Goal: Task Accomplishment & Management: Use online tool/utility

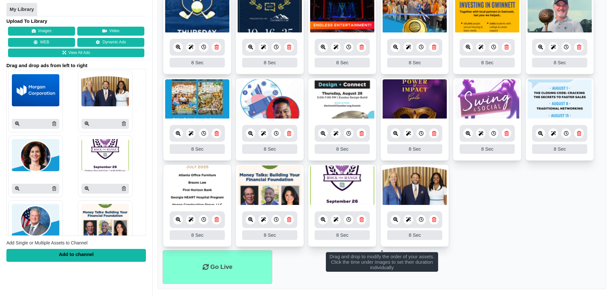
scroll to position [171, 0]
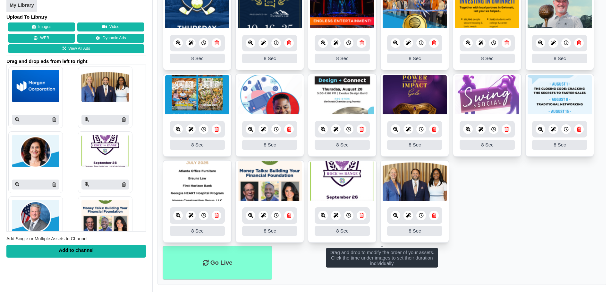
click at [250, 216] on icon at bounding box center [250, 215] width 5 height 5
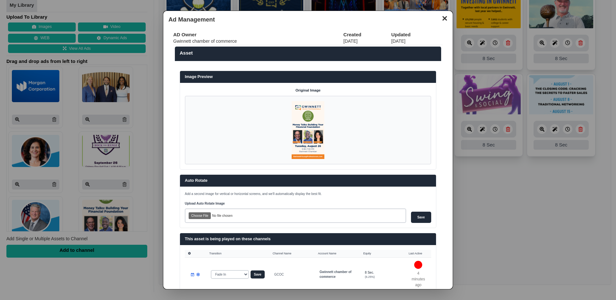
click at [439, 18] on button "✕" at bounding box center [444, 18] width 13 height 10
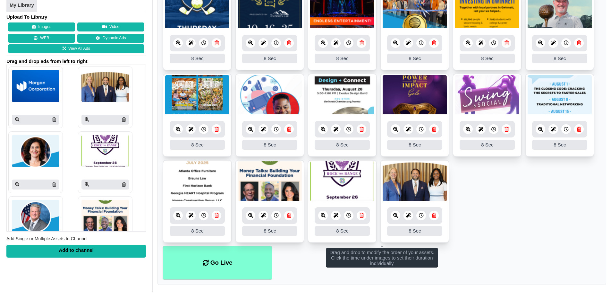
click at [287, 217] on link at bounding box center [289, 215] width 10 height 10
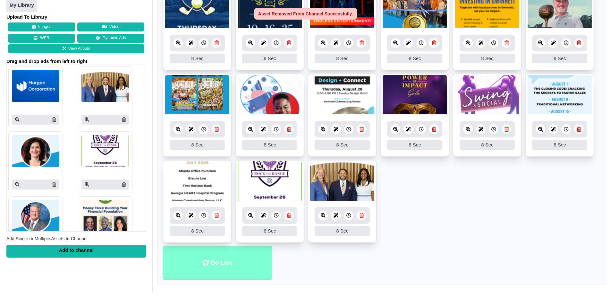
click at [203, 265] on icon at bounding box center [206, 263] width 6 height 6
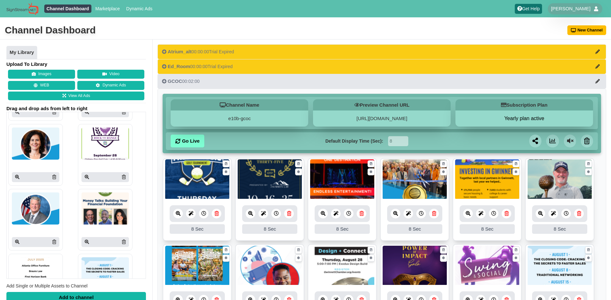
scroll to position [55, 0]
click at [85, 239] on icon at bounding box center [87, 241] width 4 height 4
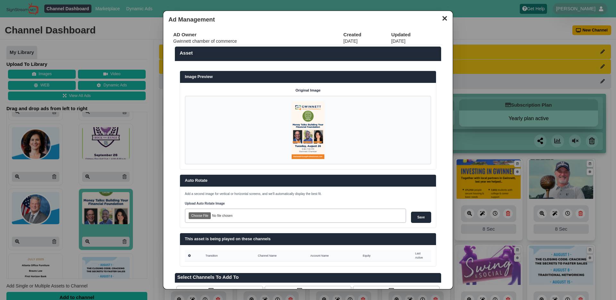
click at [442, 16] on button "✕" at bounding box center [444, 18] width 13 height 10
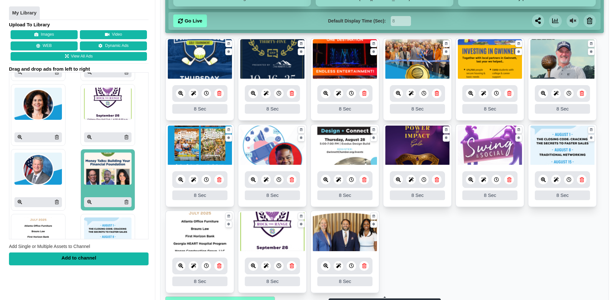
scroll to position [171, 0]
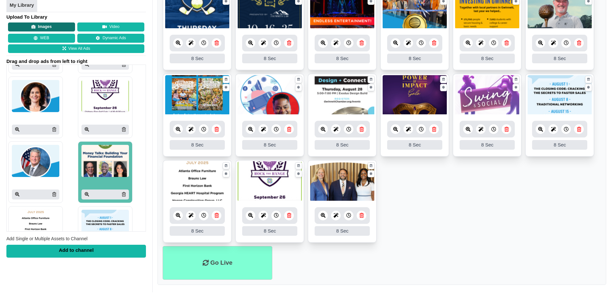
click at [45, 25] on button "Images" at bounding box center [41, 26] width 67 height 9
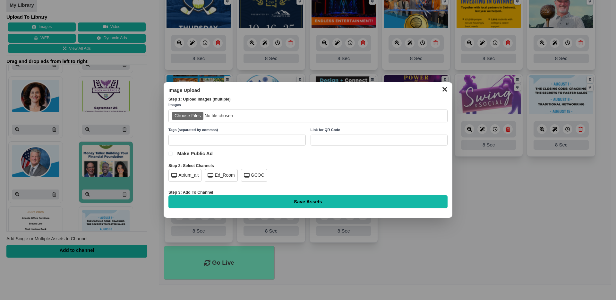
click at [189, 115] on input "file" at bounding box center [307, 115] width 279 height 13
type input "C:\fakepath\gyp-grow-aug.png"
click at [252, 177] on div "GCOC" at bounding box center [254, 175] width 26 height 13
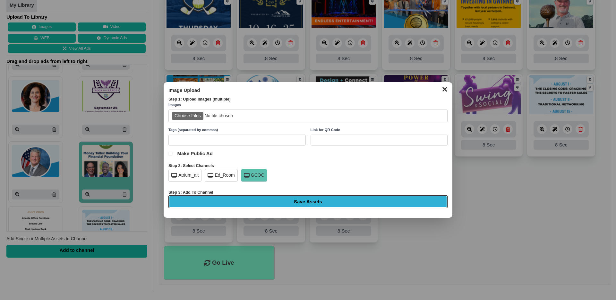
click at [312, 202] on input "Save Assets" at bounding box center [307, 201] width 279 height 13
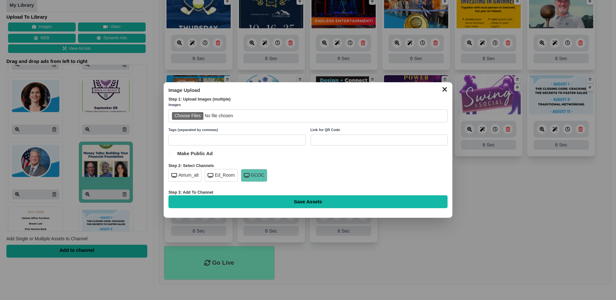
type input "Saving..."
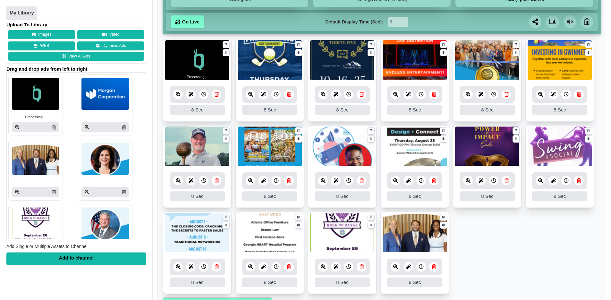
scroll to position [117, 0]
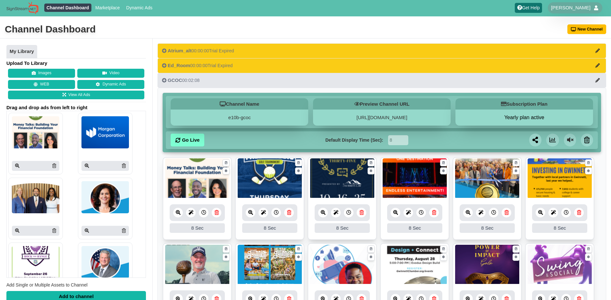
scroll to position [1, 0]
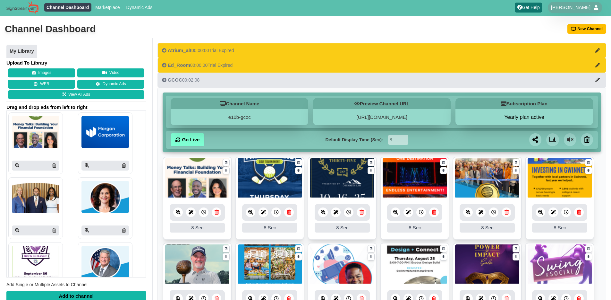
click at [176, 213] on icon at bounding box center [178, 212] width 5 height 5
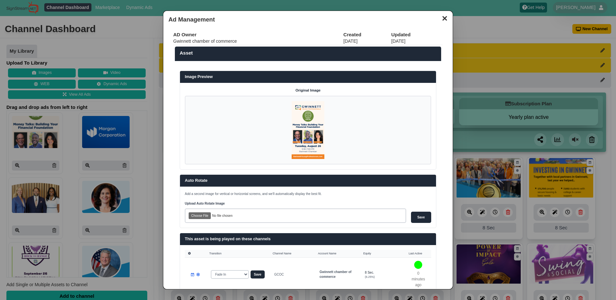
click at [441, 21] on button "✕" at bounding box center [444, 18] width 13 height 10
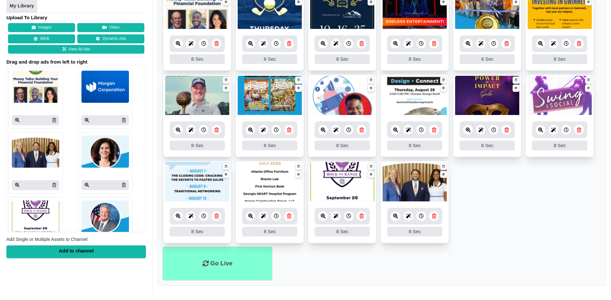
scroll to position [171, 0]
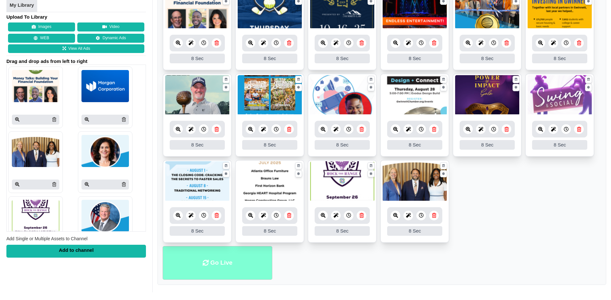
click at [218, 268] on li "Go Live" at bounding box center [218, 263] width 110 height 34
